Goal: Task Accomplishment & Management: Use online tool/utility

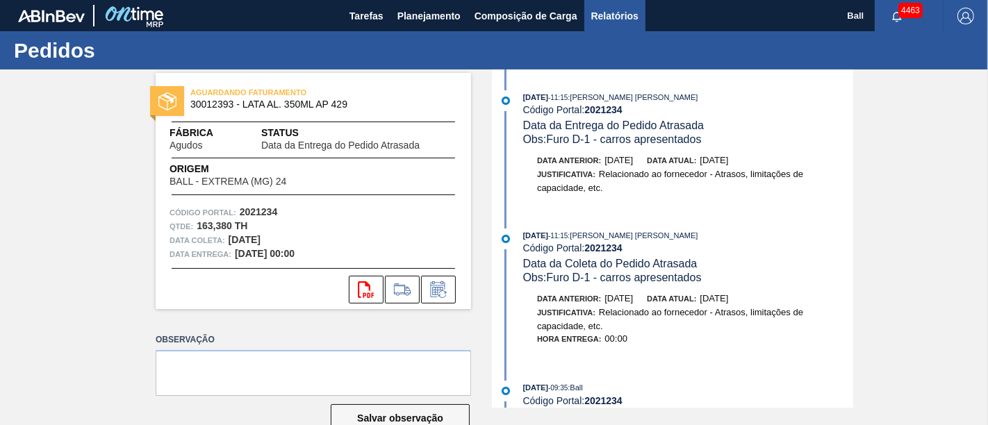
drag, startPoint x: 621, startPoint y: 17, endPoint x: 637, endPoint y: 15, distance: 16.1
click at [621, 17] on span "Relatórios" at bounding box center [615, 16] width 47 height 17
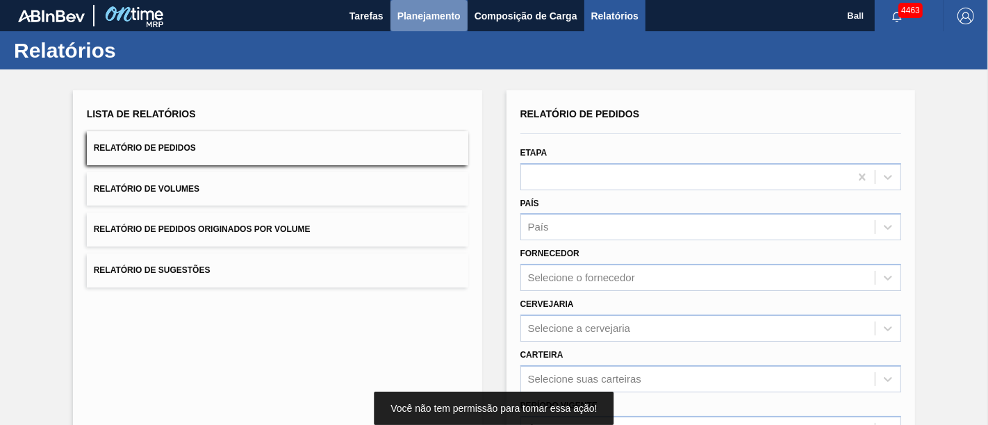
click at [412, 22] on span "Planejamento" at bounding box center [429, 16] width 63 height 17
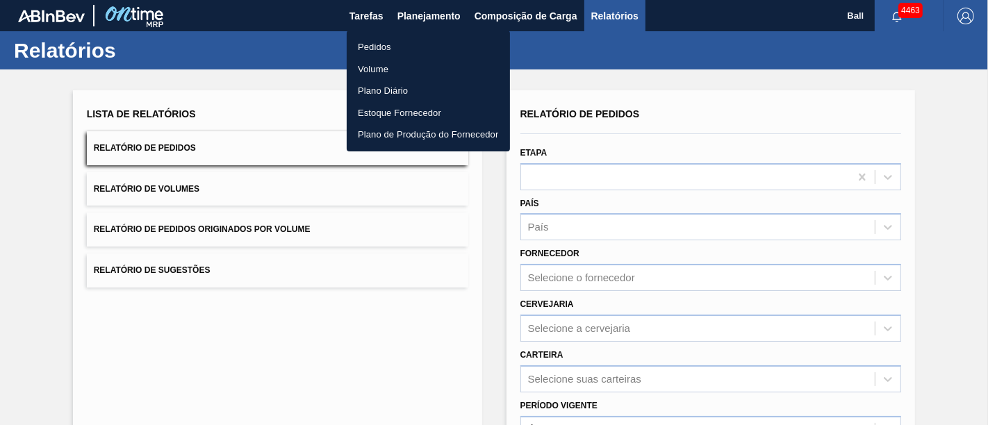
click at [401, 42] on li "Pedidos" at bounding box center [428, 47] width 163 height 22
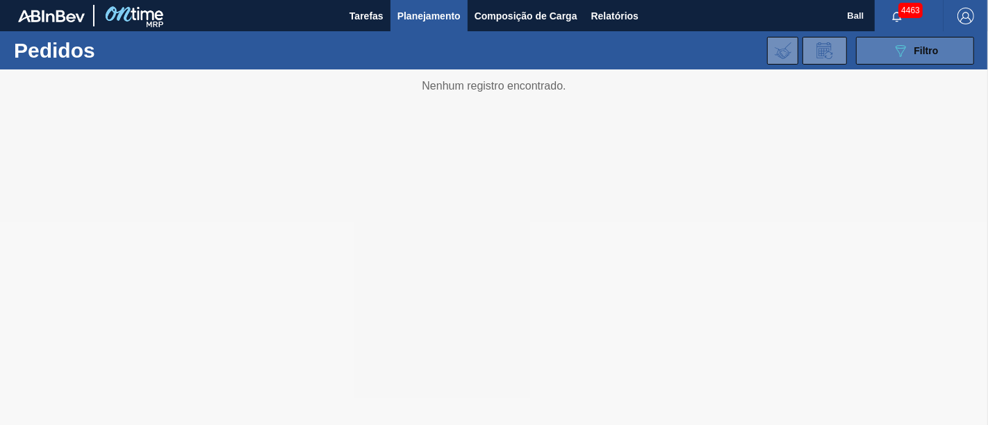
click at [895, 48] on icon "089F7B8B-B2A5-4AFE-B5C0-19BA573D28AC" at bounding box center [901, 50] width 17 height 17
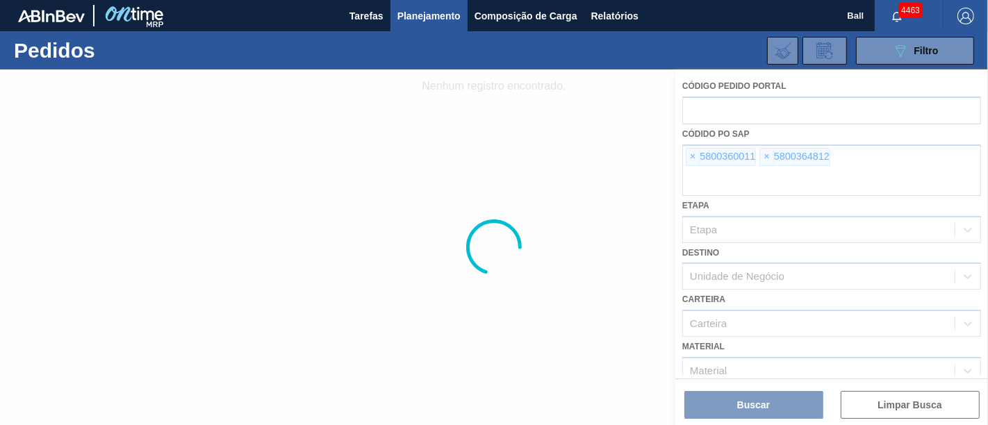
click at [693, 154] on div at bounding box center [494, 248] width 988 height 356
click at [693, 155] on span "×" at bounding box center [693, 157] width 13 height 17
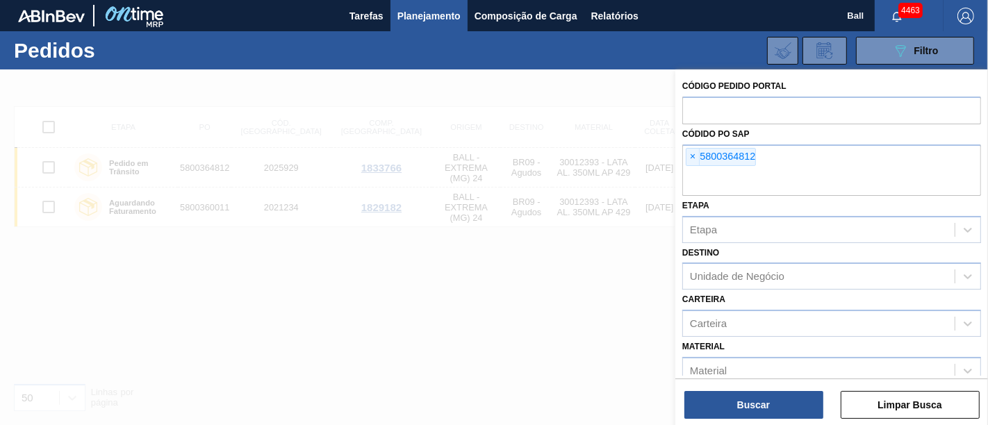
click at [693, 155] on span "×" at bounding box center [693, 157] width 13 height 17
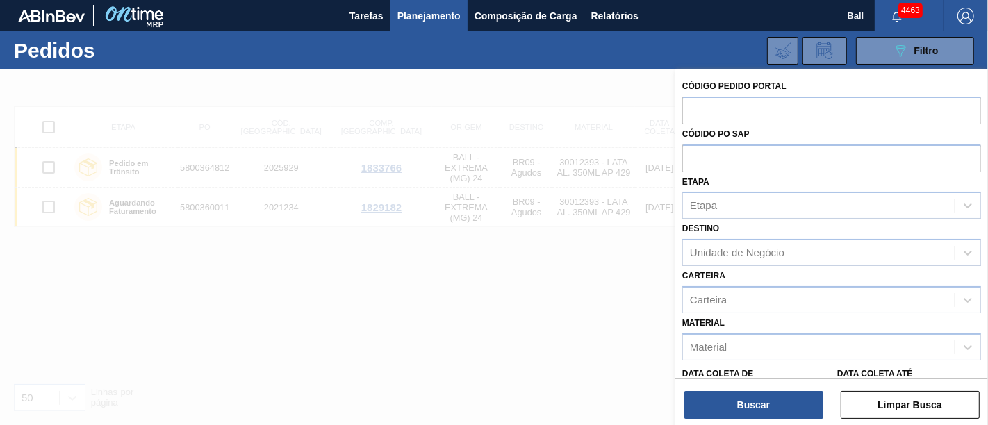
paste input "text"
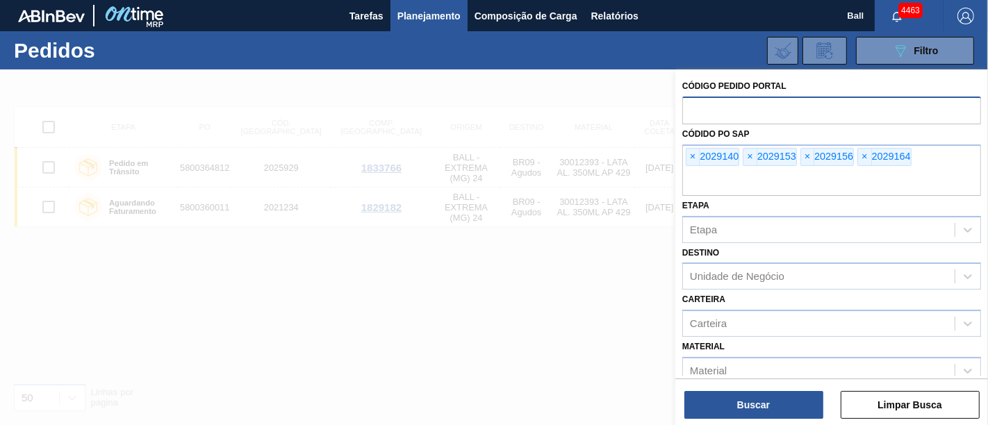
click at [712, 104] on input "text" at bounding box center [832, 110] width 299 height 26
paste input "text"
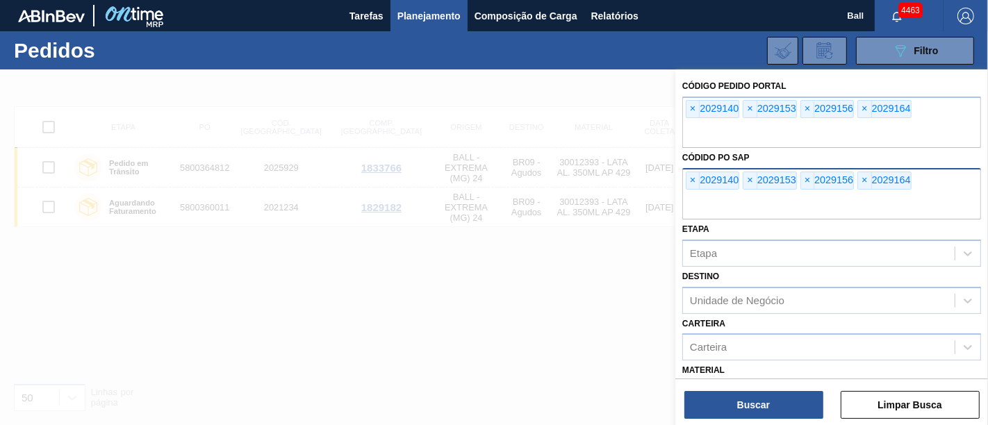
click at [721, 206] on input "text" at bounding box center [832, 206] width 299 height 26
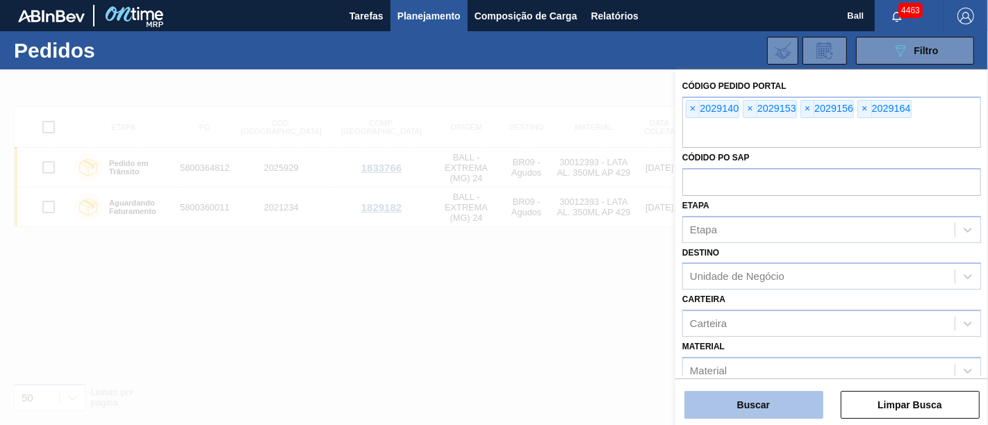
click at [739, 406] on button "Buscar" at bounding box center [754, 405] width 139 height 28
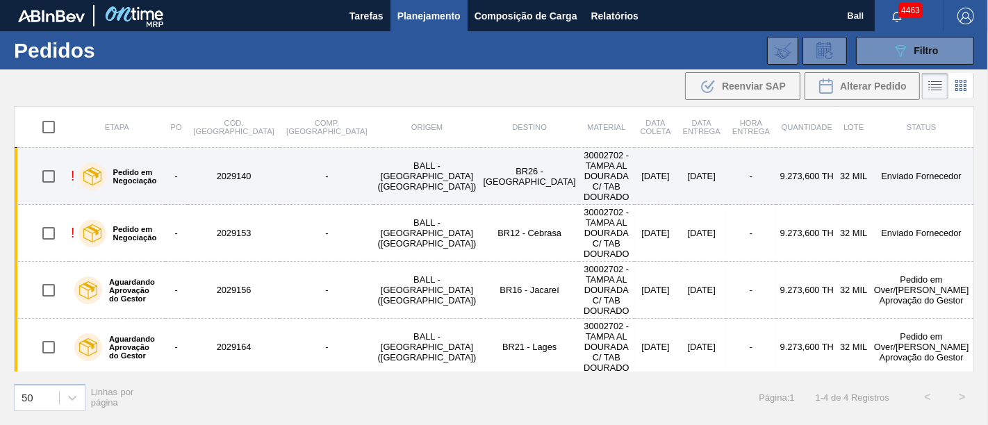
click at [55, 163] on input "checkbox" at bounding box center [48, 176] width 29 height 29
checkbox input "true"
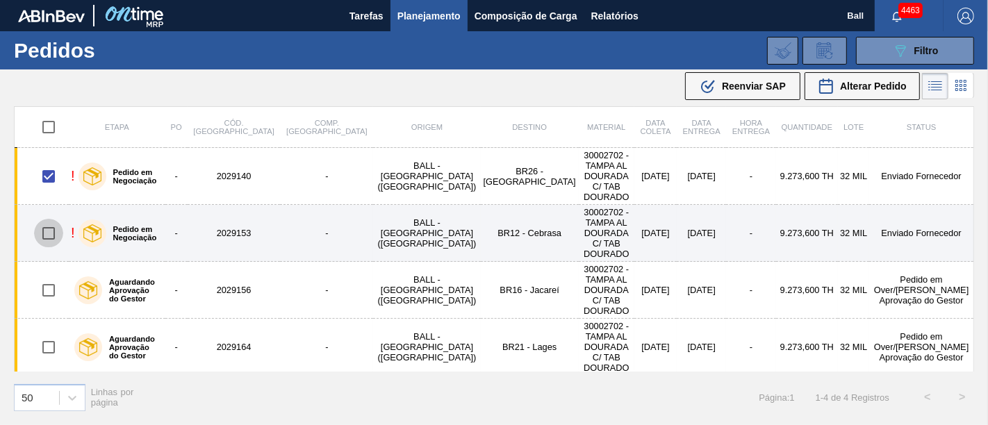
click at [48, 219] on input "checkbox" at bounding box center [48, 233] width 29 height 29
checkbox input "true"
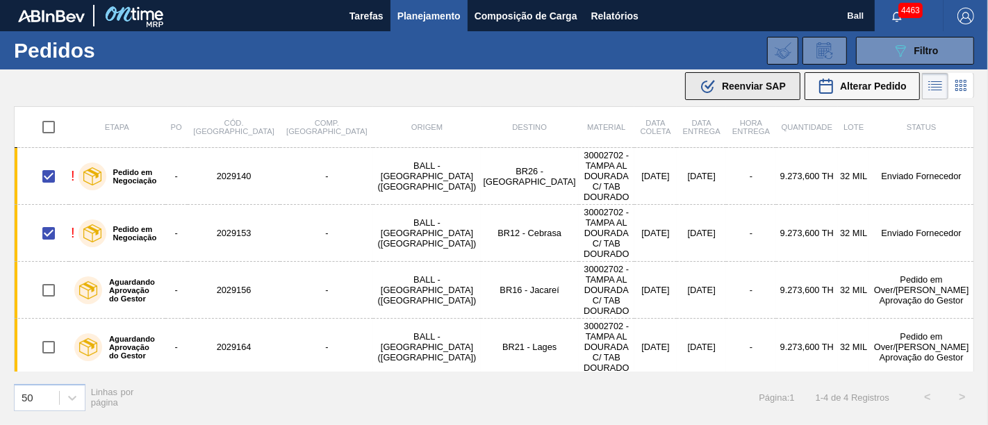
click at [718, 84] on div ".b{fill:var(--color-action-default)} Reenviar SAP" at bounding box center [743, 86] width 86 height 17
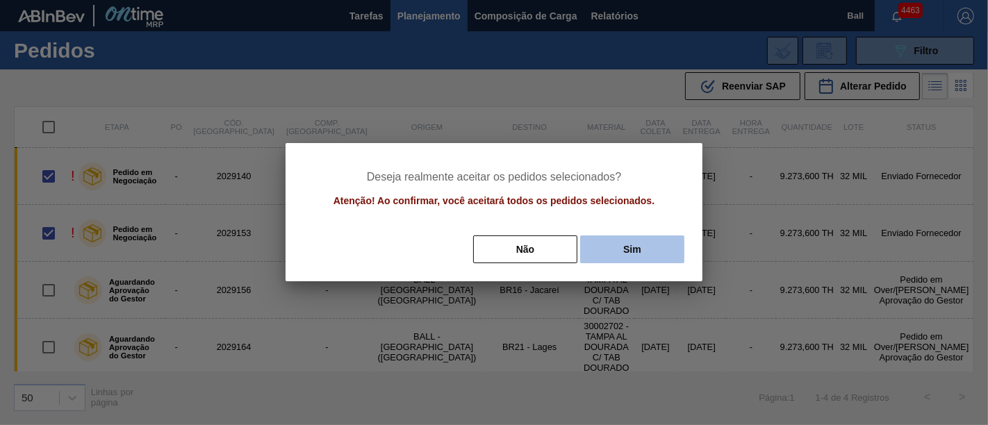
click at [627, 259] on button "Sim" at bounding box center [632, 250] width 104 height 28
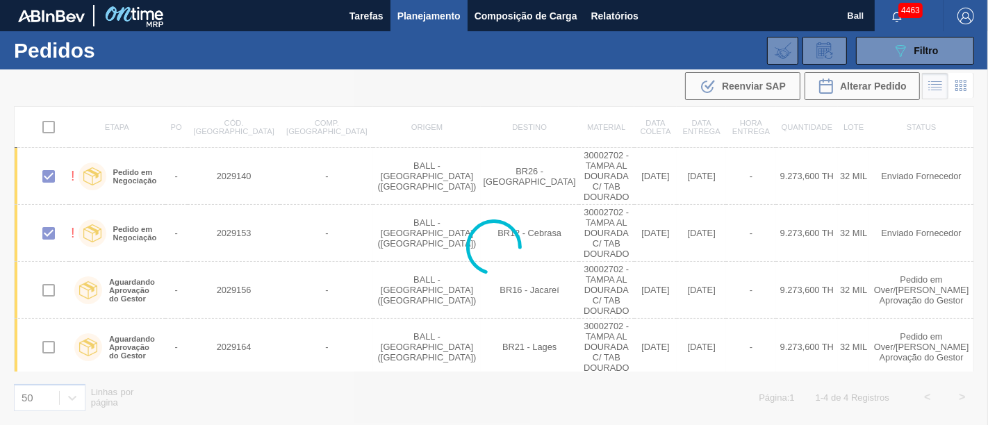
checkbox input "false"
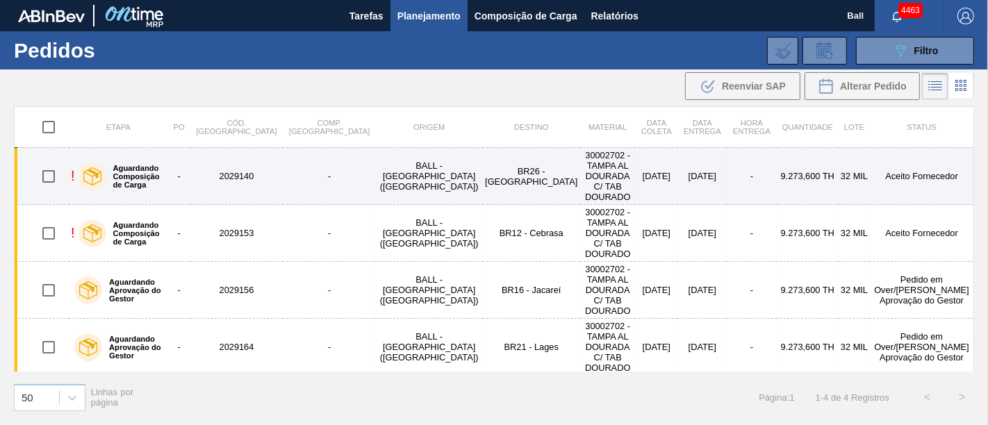
click at [580, 178] on td "30002702 - TAMPA AL DOURADA C/ TAB DOURADO" at bounding box center [607, 176] width 55 height 57
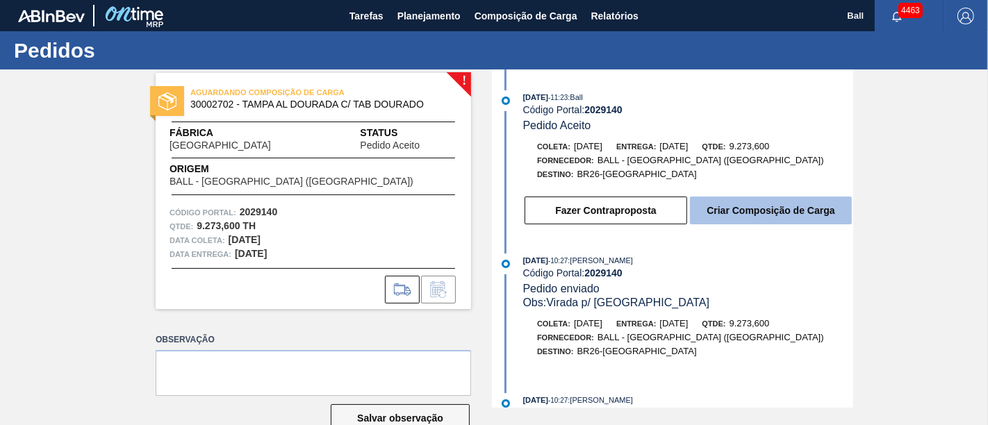
click at [805, 219] on button "Criar Composição de Carga" at bounding box center [771, 211] width 162 height 28
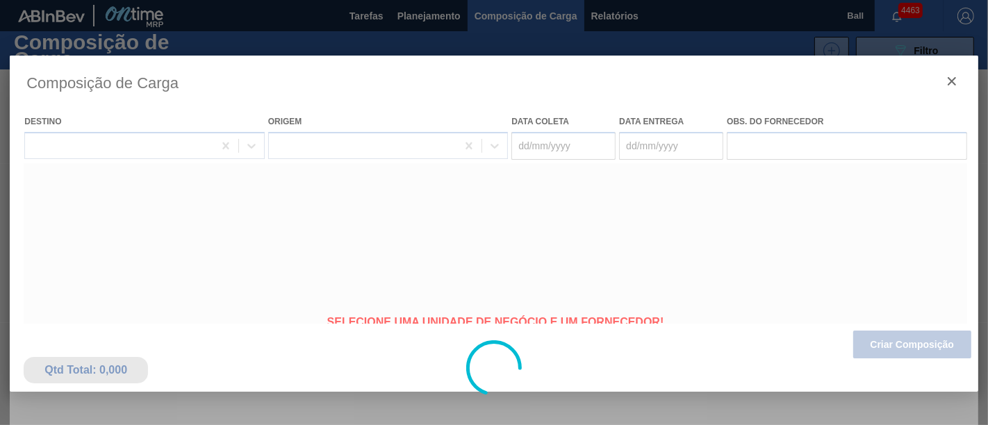
type coleta "[DATE]"
type entrega "[DATE]"
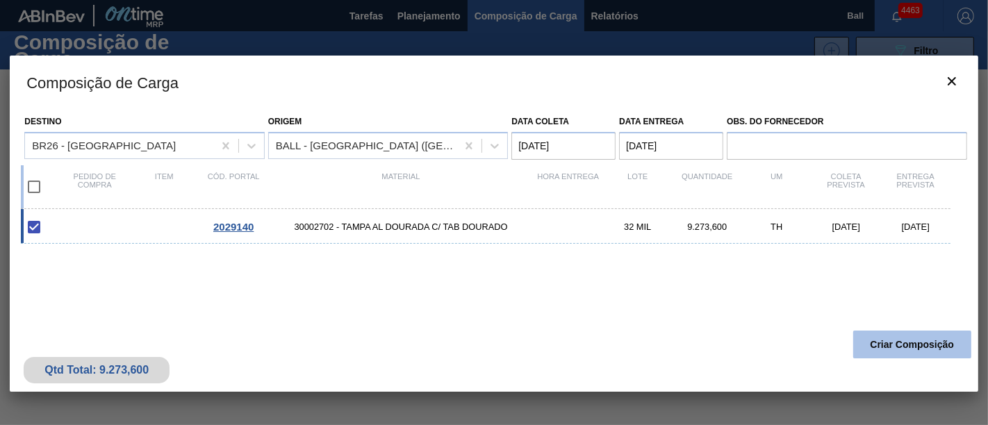
click at [892, 343] on button "Criar Composição" at bounding box center [913, 345] width 118 height 28
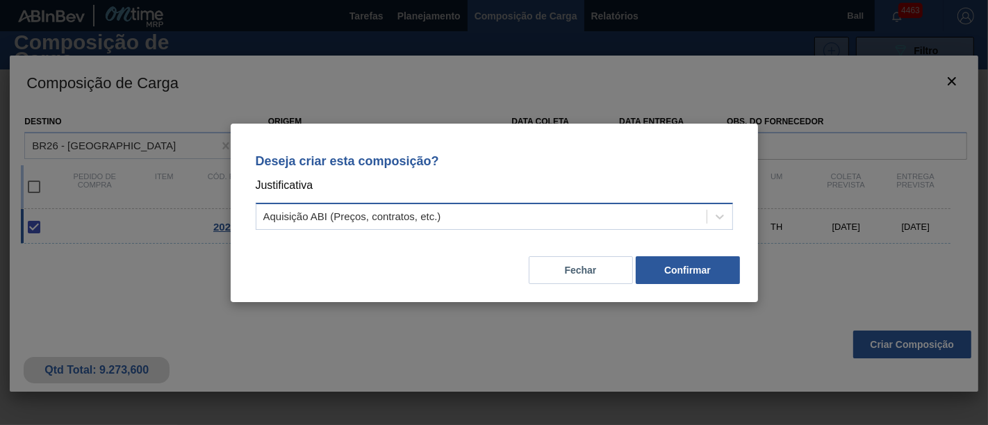
click at [546, 221] on div "Aquisição ABI (Preços, contratos, etc.)" at bounding box center [481, 216] width 450 height 20
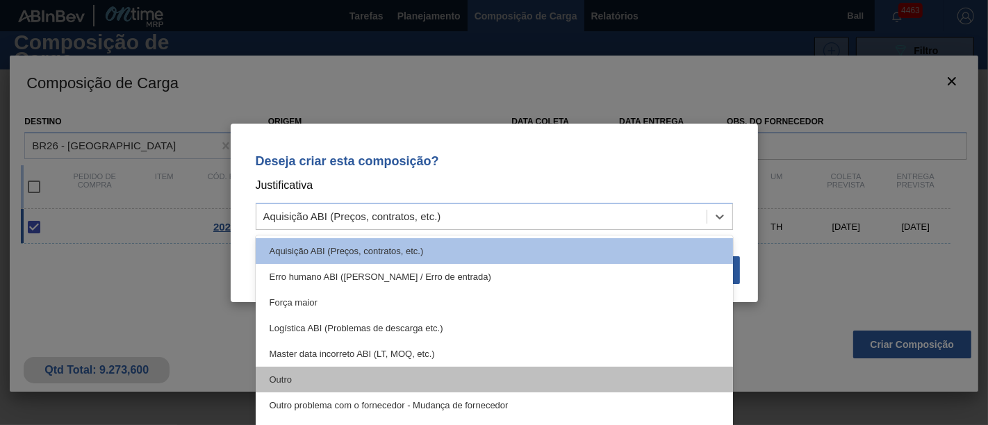
click at [430, 376] on div "Outro" at bounding box center [495, 380] width 478 height 26
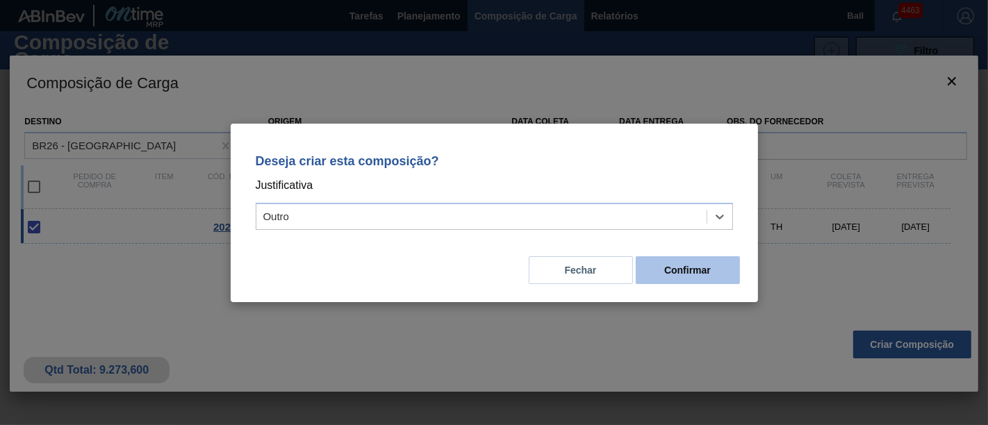
click at [666, 268] on button "Confirmar" at bounding box center [688, 270] width 104 height 28
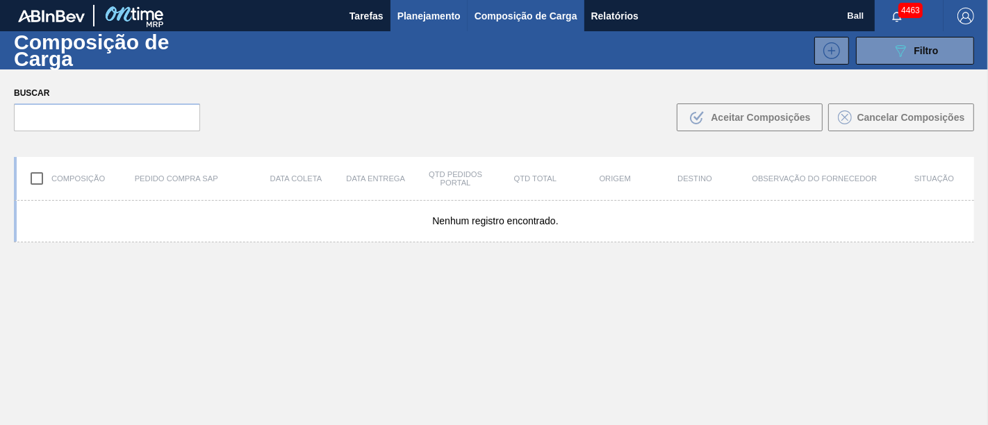
click at [424, 22] on span "Planejamento" at bounding box center [429, 16] width 63 height 17
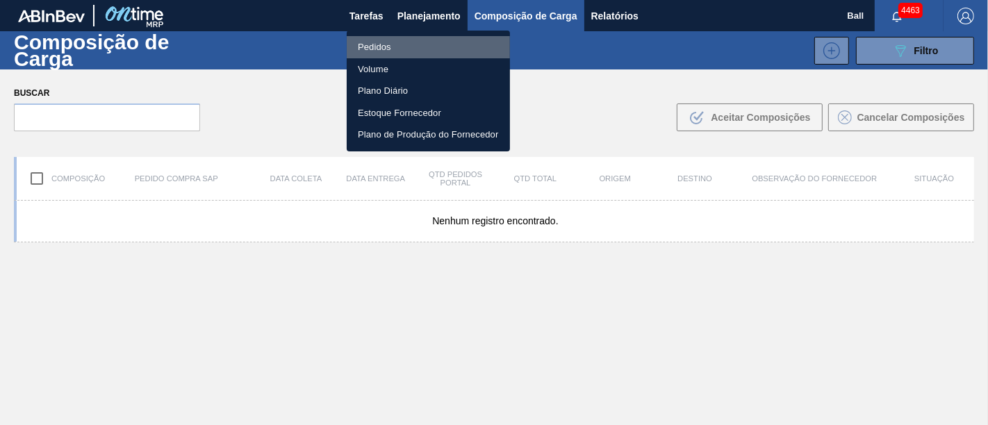
click at [388, 42] on li "Pedidos" at bounding box center [428, 47] width 163 height 22
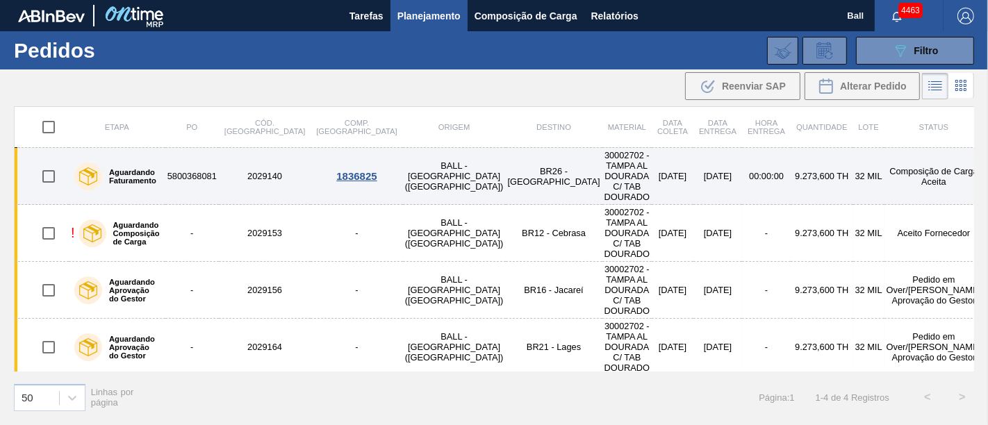
click at [694, 174] on td "[DATE]" at bounding box center [718, 176] width 49 height 57
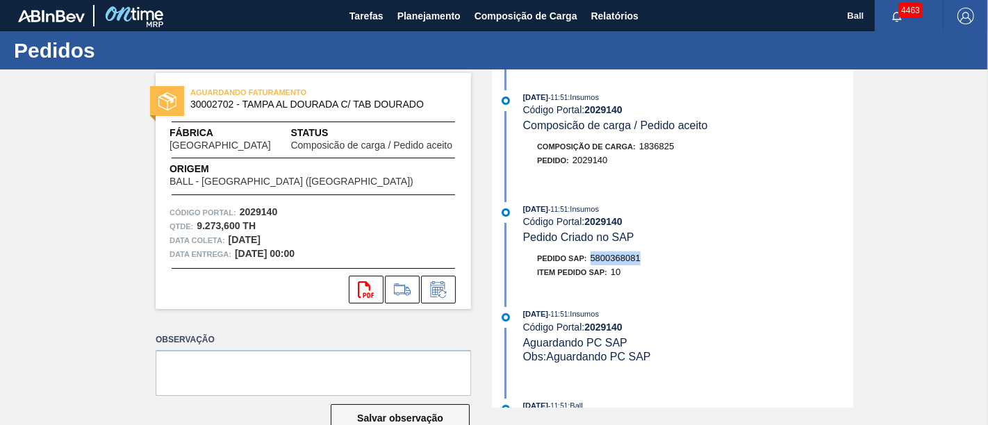
drag, startPoint x: 644, startPoint y: 264, endPoint x: 586, endPoint y: 258, distance: 58.0
click at [586, 258] on div "Pedido SAP: 5800368081" at bounding box center [688, 259] width 330 height 14
copy div "5800368081"
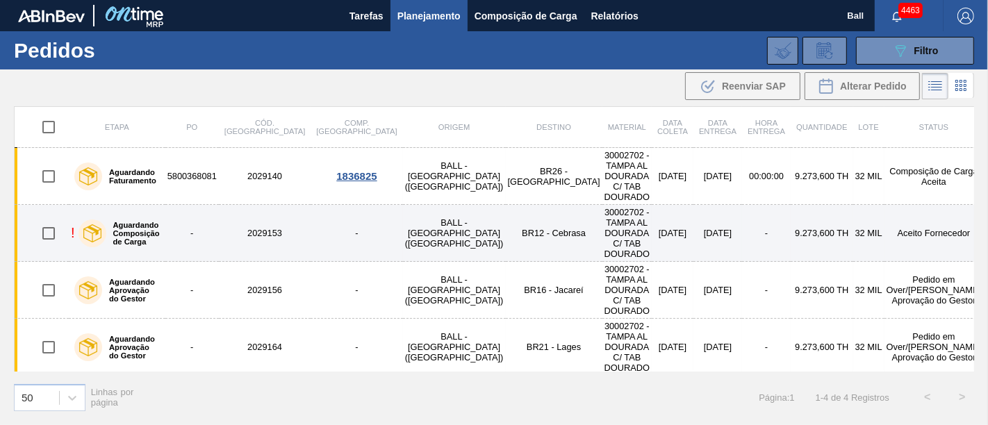
click at [255, 205] on td "2029153" at bounding box center [265, 233] width 92 height 57
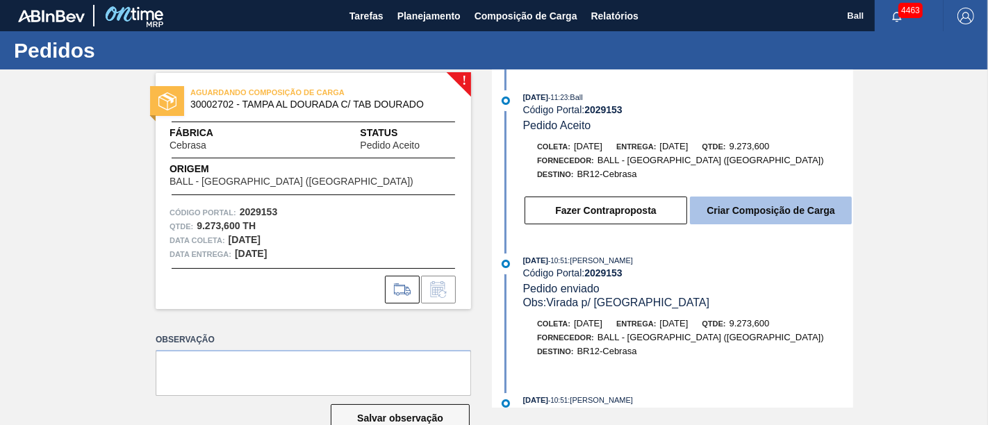
click at [728, 220] on button "Criar Composição de Carga" at bounding box center [771, 211] width 162 height 28
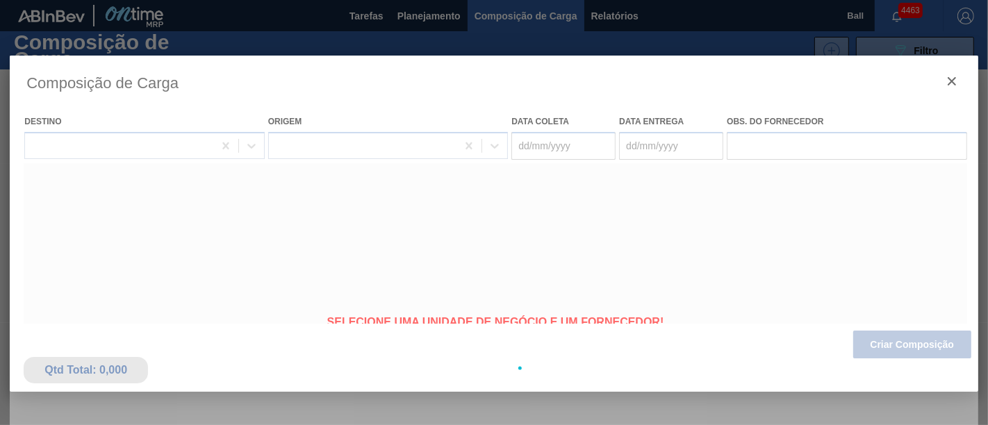
type coleta "[DATE]"
type entrega "[DATE]"
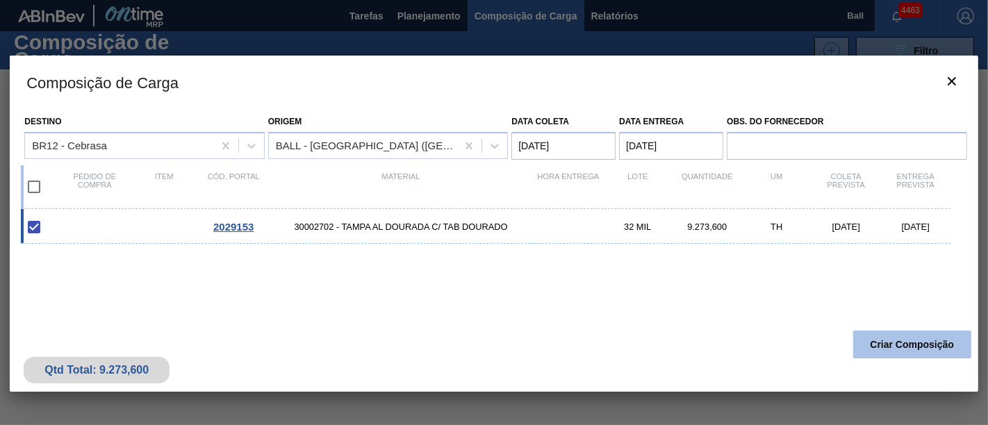
click at [888, 340] on button "Criar Composição" at bounding box center [913, 345] width 118 height 28
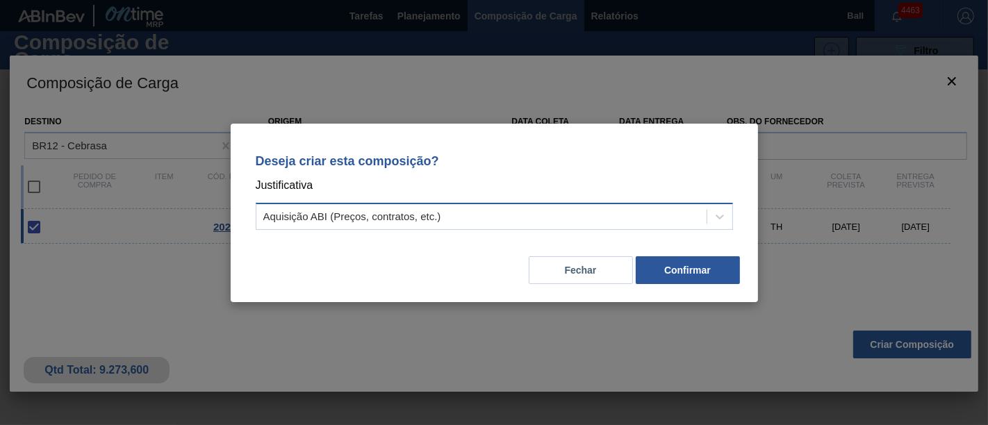
click at [649, 206] on div "Aquisição ABI (Preços, contratos, etc.)" at bounding box center [481, 216] width 450 height 20
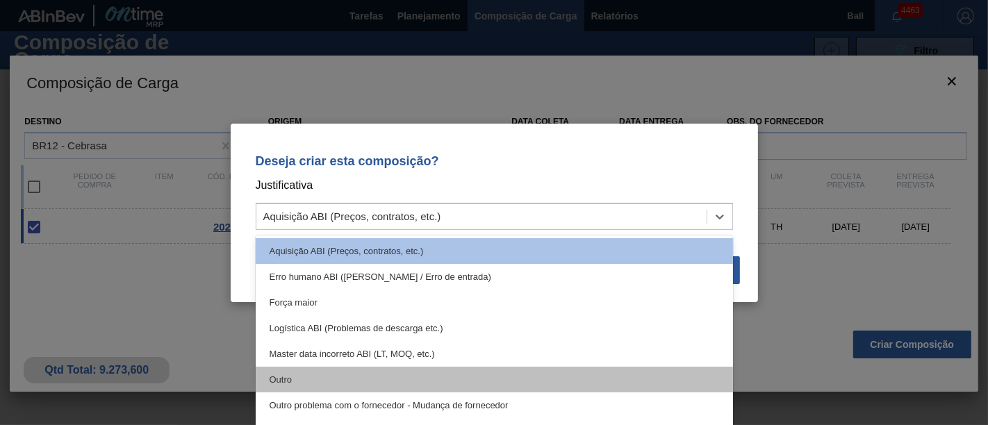
click at [559, 374] on div "Outro" at bounding box center [495, 380] width 478 height 26
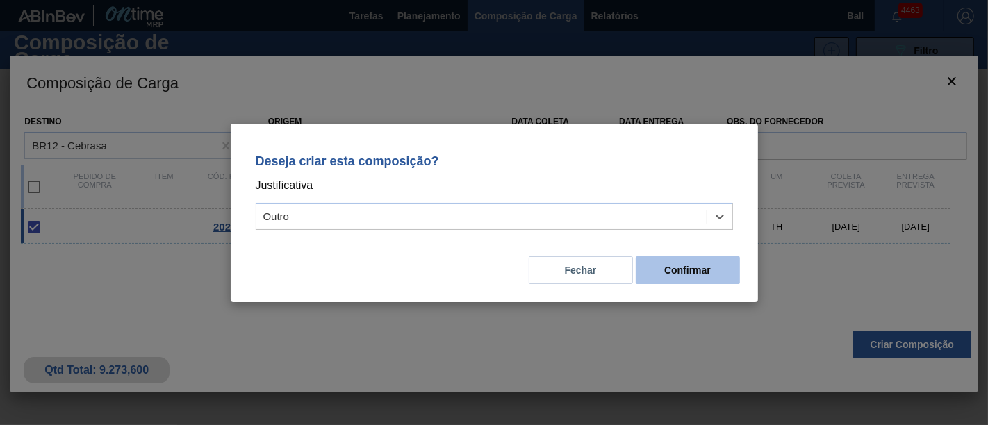
click at [693, 266] on button "Confirmar" at bounding box center [688, 270] width 104 height 28
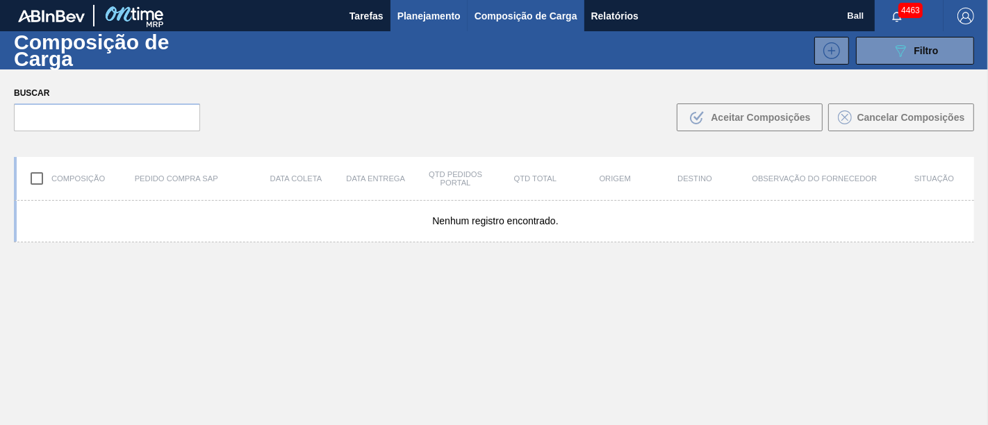
click at [432, 17] on span "Planejamento" at bounding box center [429, 16] width 63 height 17
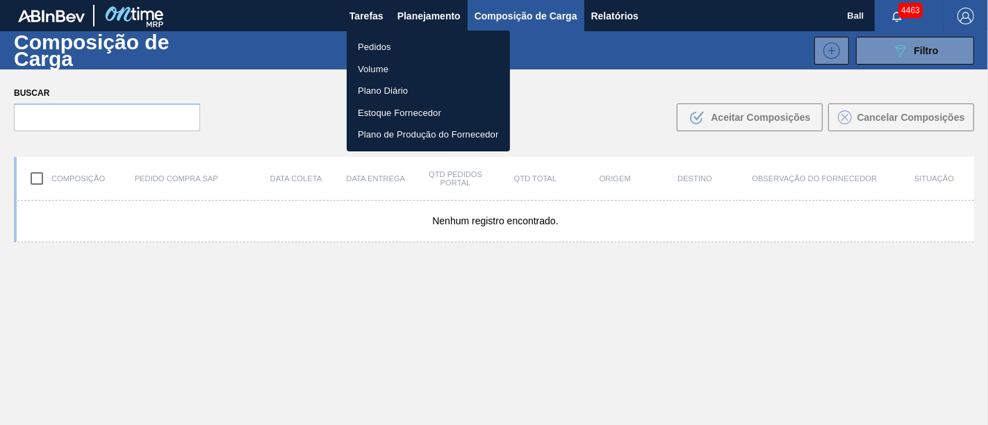
click at [379, 49] on li "Pedidos" at bounding box center [428, 47] width 163 height 22
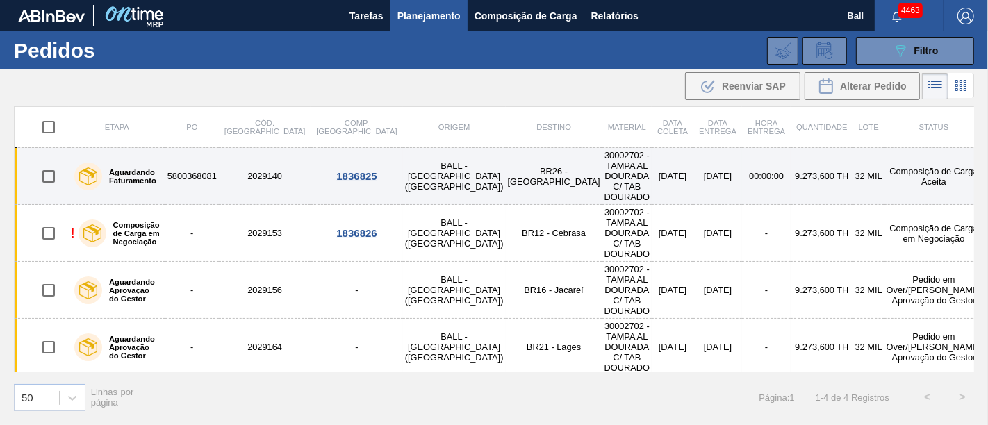
click at [652, 170] on td "[DATE]" at bounding box center [673, 176] width 42 height 57
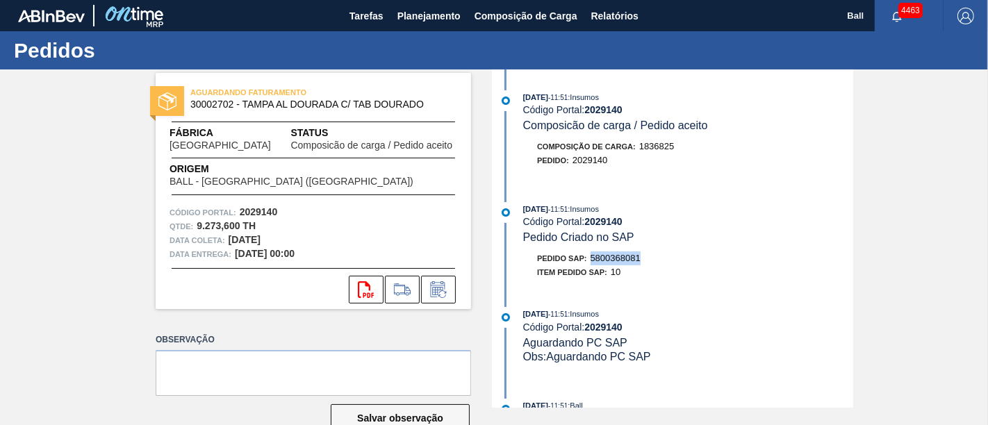
drag, startPoint x: 643, startPoint y: 265, endPoint x: 588, endPoint y: 265, distance: 54.9
click at [588, 265] on div "Pedido SAP: 5800368081" at bounding box center [688, 259] width 330 height 14
copy span "5800368081"
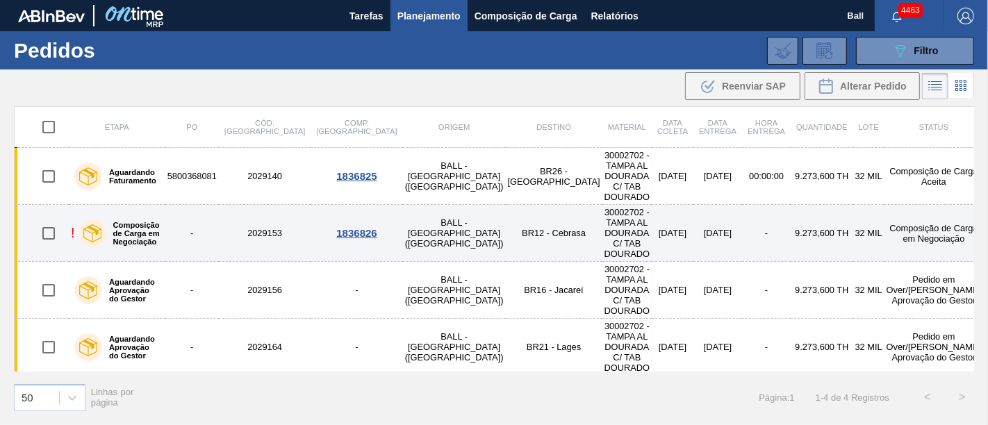
click at [652, 216] on td "[DATE]" at bounding box center [673, 233] width 42 height 57
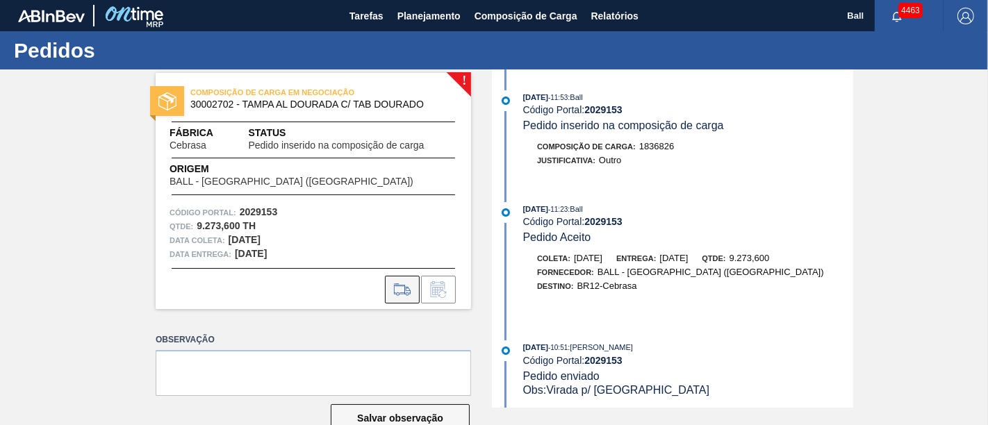
click at [403, 288] on icon at bounding box center [402, 290] width 22 height 17
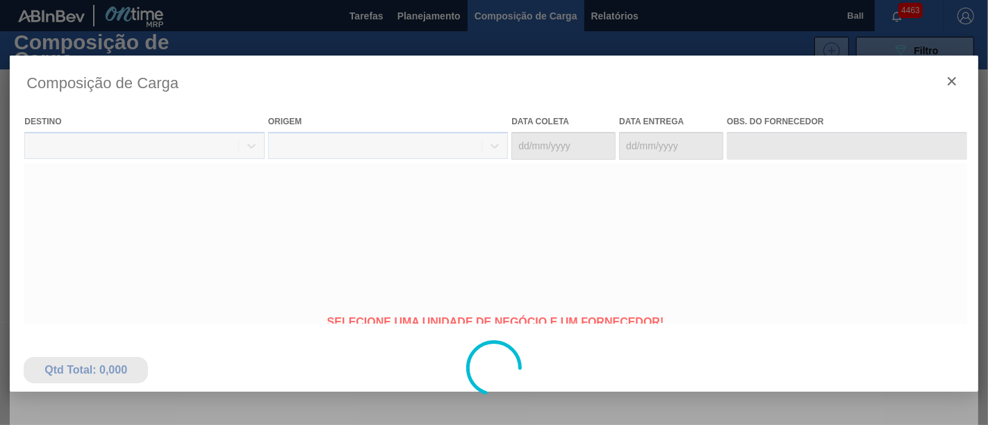
type coleta "[DATE]"
type entrega "[DATE]"
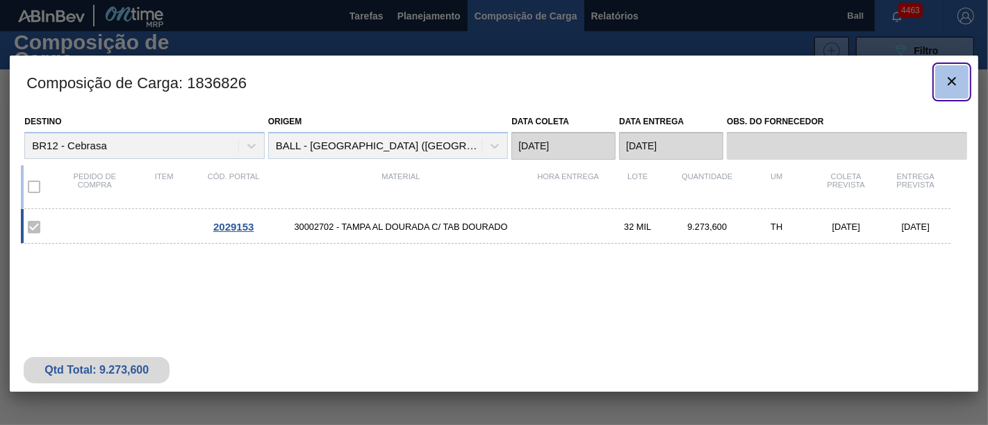
click at [947, 86] on icon "botão de ícone" at bounding box center [952, 81] width 17 height 17
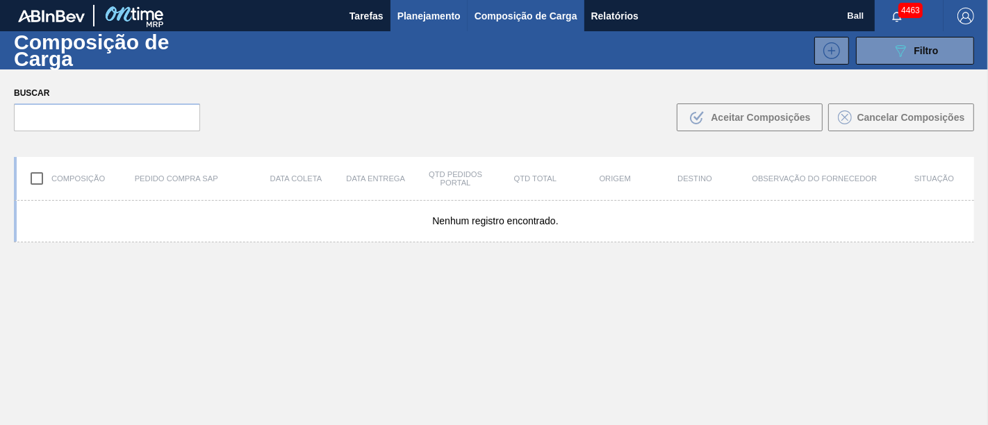
click at [439, 17] on span "Planejamento" at bounding box center [429, 16] width 63 height 17
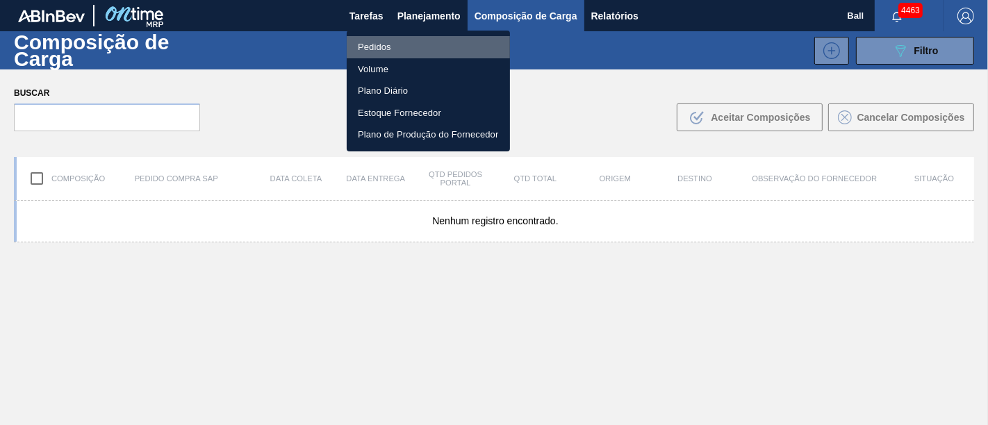
click at [389, 49] on li "Pedidos" at bounding box center [428, 47] width 163 height 22
